Goal: Check status: Check status

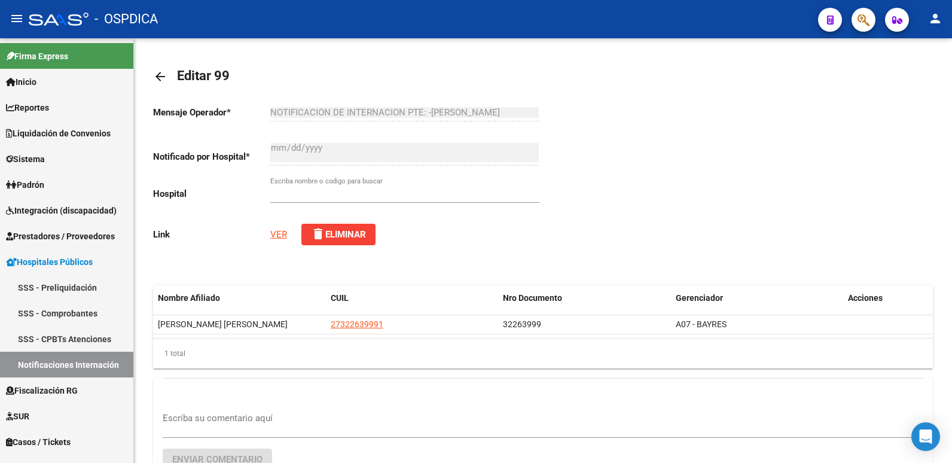
type input "CENTRO DE SALUD DE [PERSON_NAME]"
click at [277, 238] on link "VER" at bounding box center [278, 234] width 17 height 11
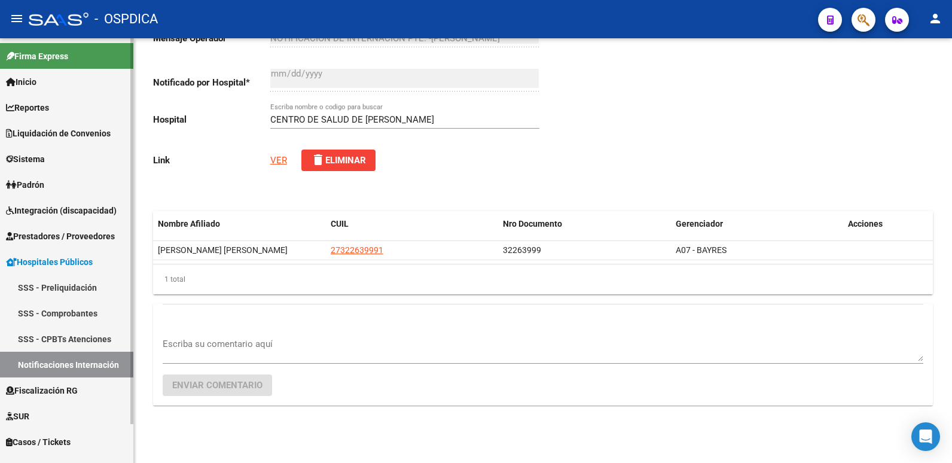
click at [73, 361] on link "Notificaciones Internación" at bounding box center [66, 365] width 133 height 26
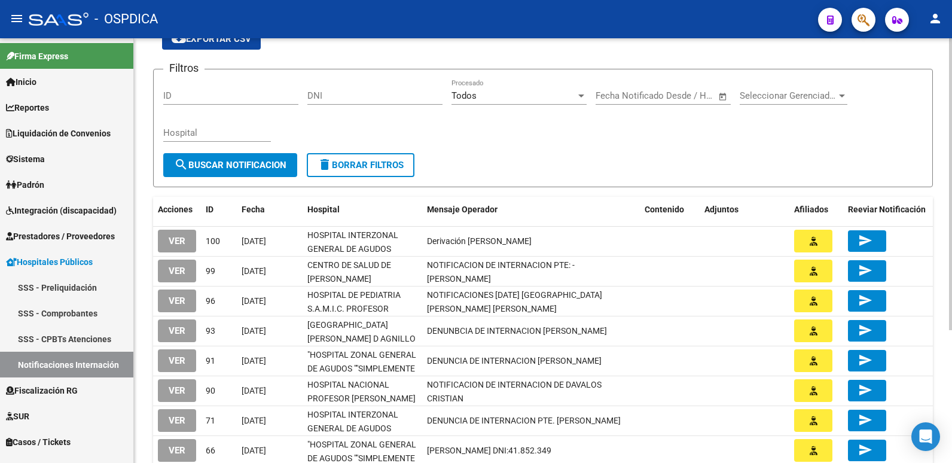
scroll to position [120, 0]
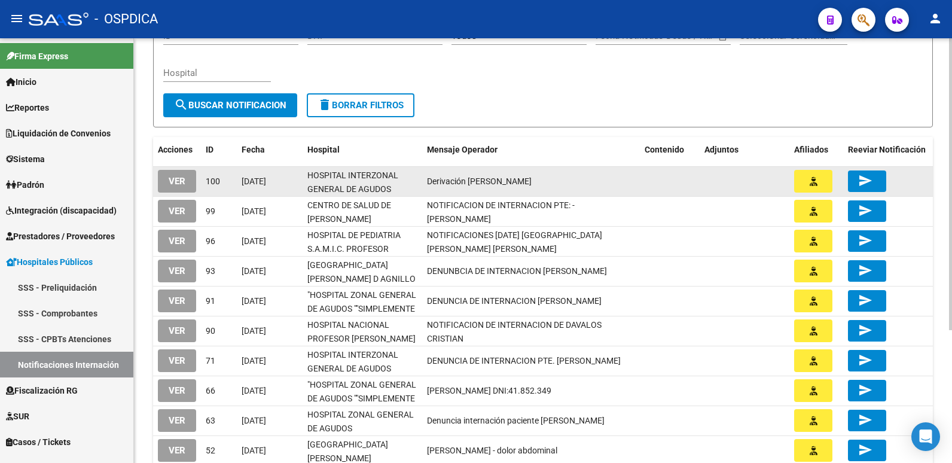
click at [181, 182] on span "VER" at bounding box center [177, 181] width 17 height 11
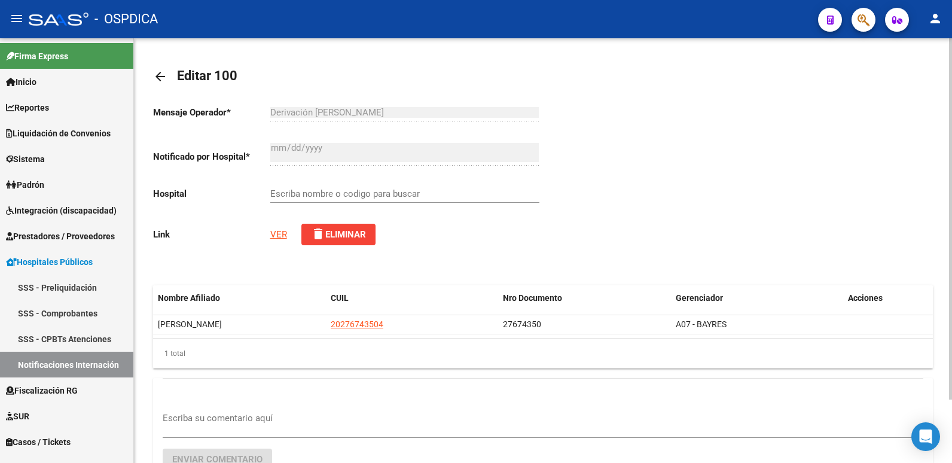
type input "HOSPITAL INTERZONAL GENERAL DE AGUDOS [PERSON_NAME]"
click at [276, 233] on link "VER" at bounding box center [278, 234] width 17 height 11
